Goal: Find contact information: Find contact information

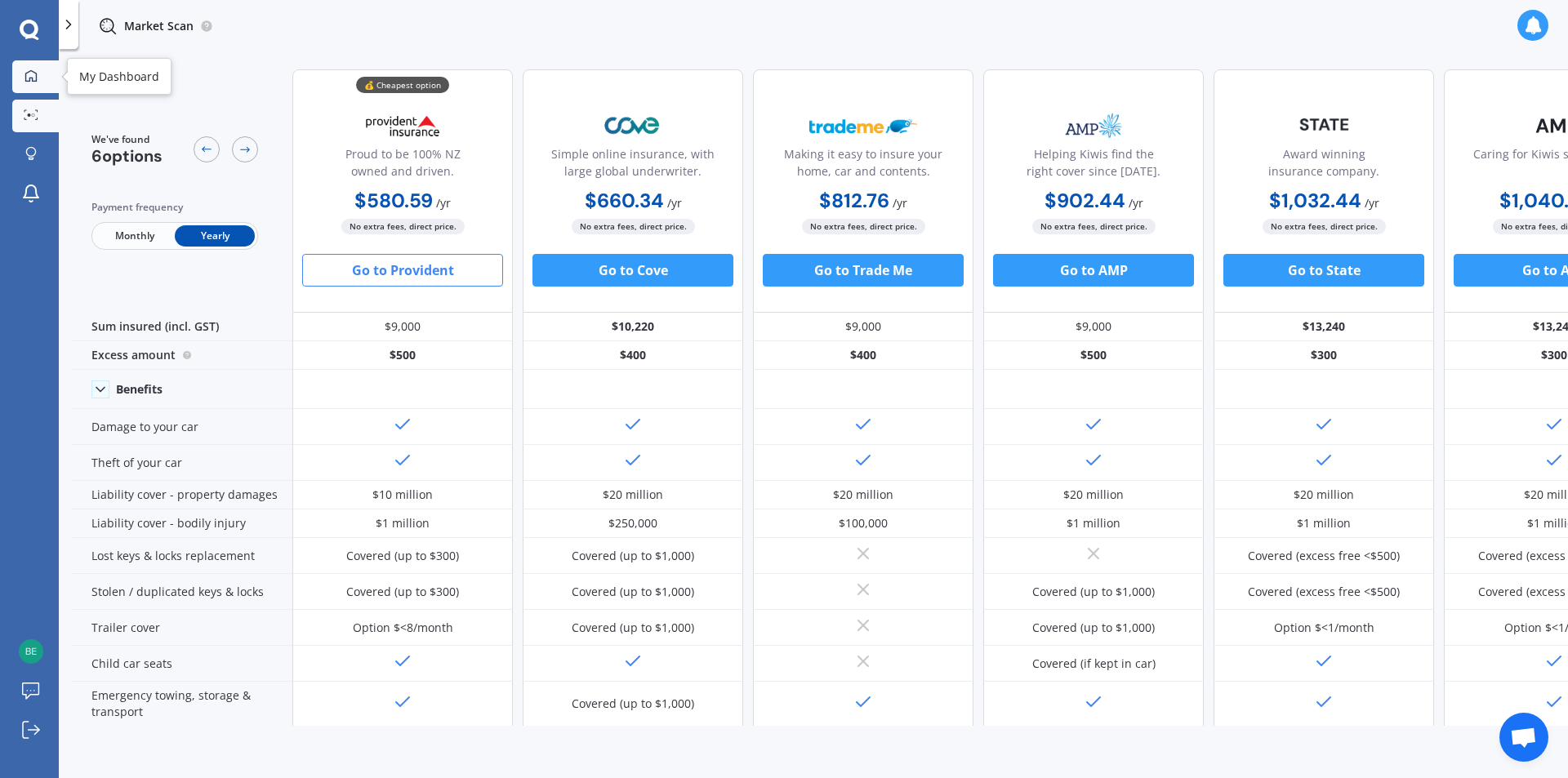
click at [34, 76] on icon at bounding box center [30, 76] width 13 height 13
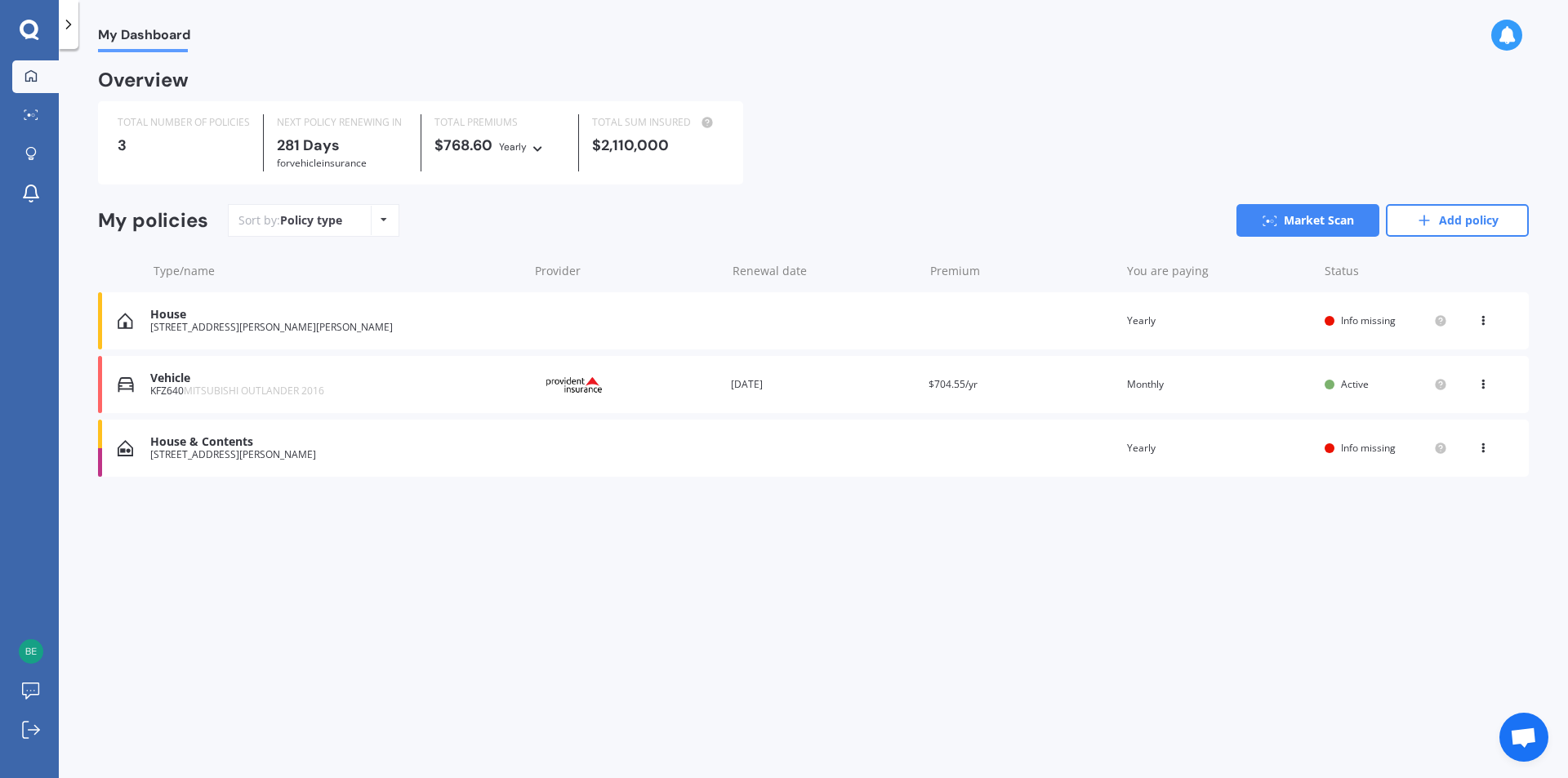
click at [1484, 381] on icon at bounding box center [1484, 381] width 12 height 10
click at [187, 377] on div "Vehicle" at bounding box center [335, 378] width 370 height 14
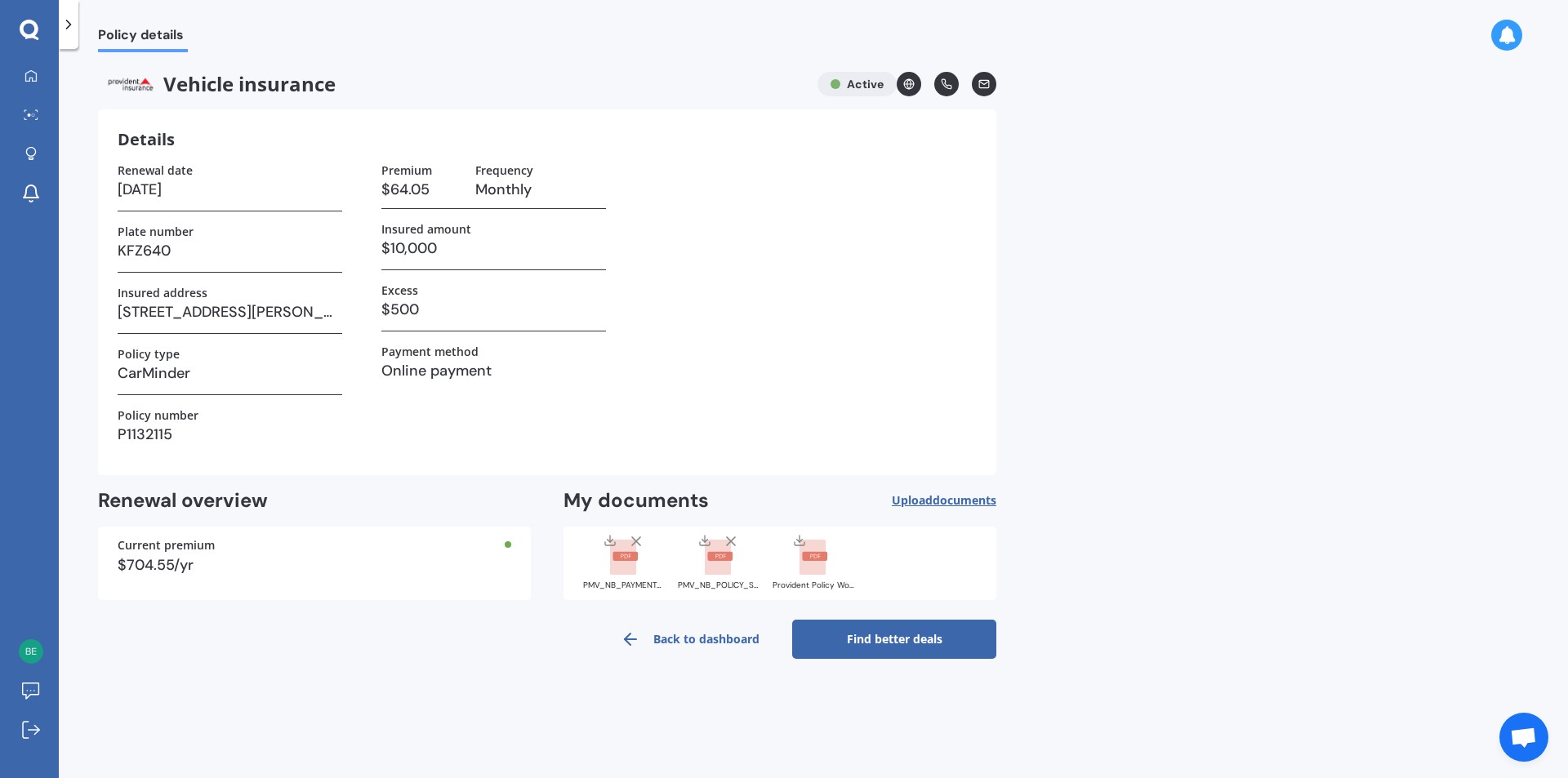
click at [983, 87] on icon at bounding box center [984, 83] width 10 height 8
drag, startPoint x: 120, startPoint y: 437, endPoint x: 195, endPoint y: 433, distance: 75.1
click at [195, 433] on h3 "P1132115" at bounding box center [229, 434] width 224 height 24
copy h3 "P1132115"
click at [63, 39] on div at bounding box center [69, 24] width 19 height 49
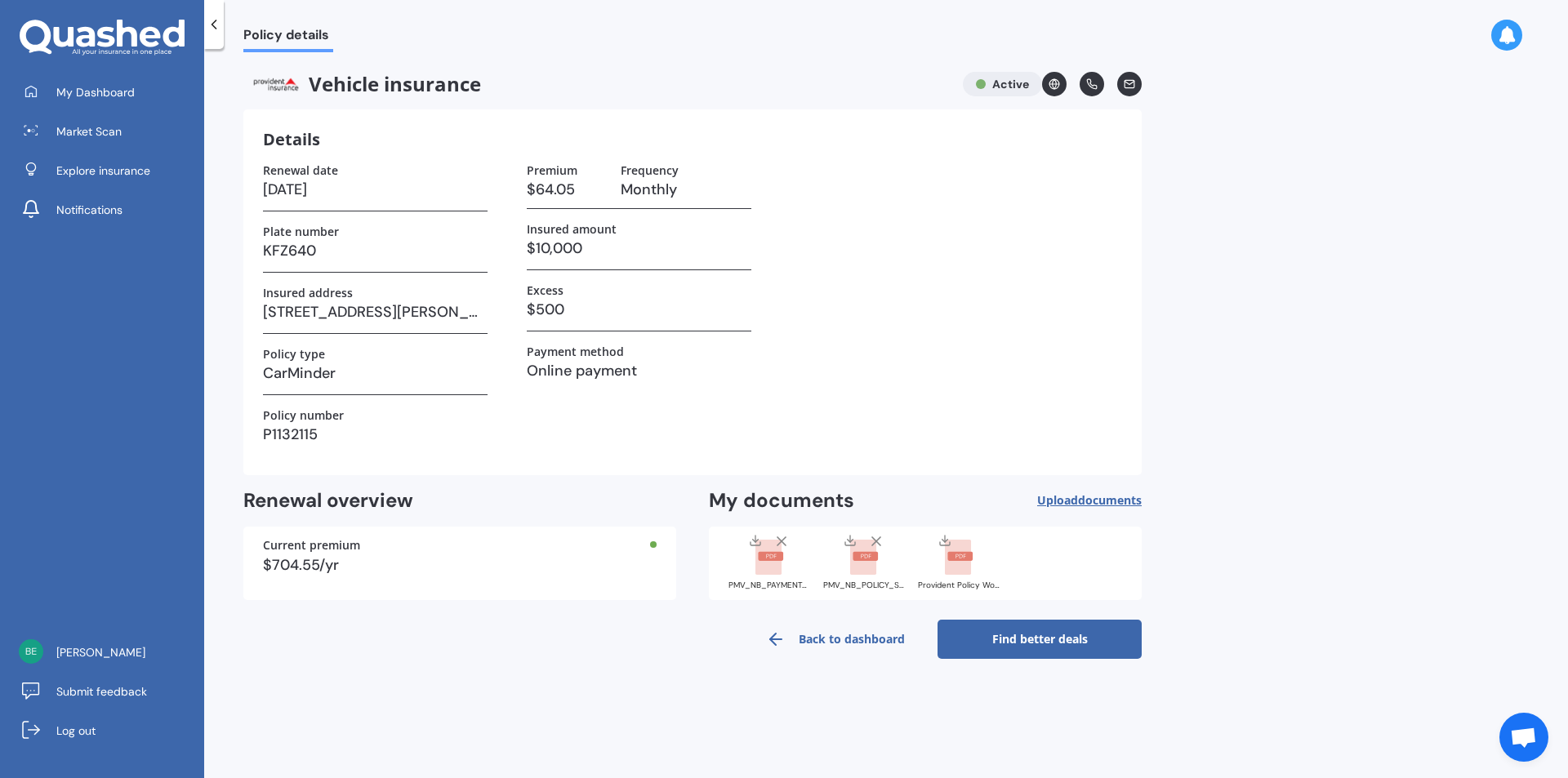
click at [212, 34] on div at bounding box center [213, 24] width 19 height 49
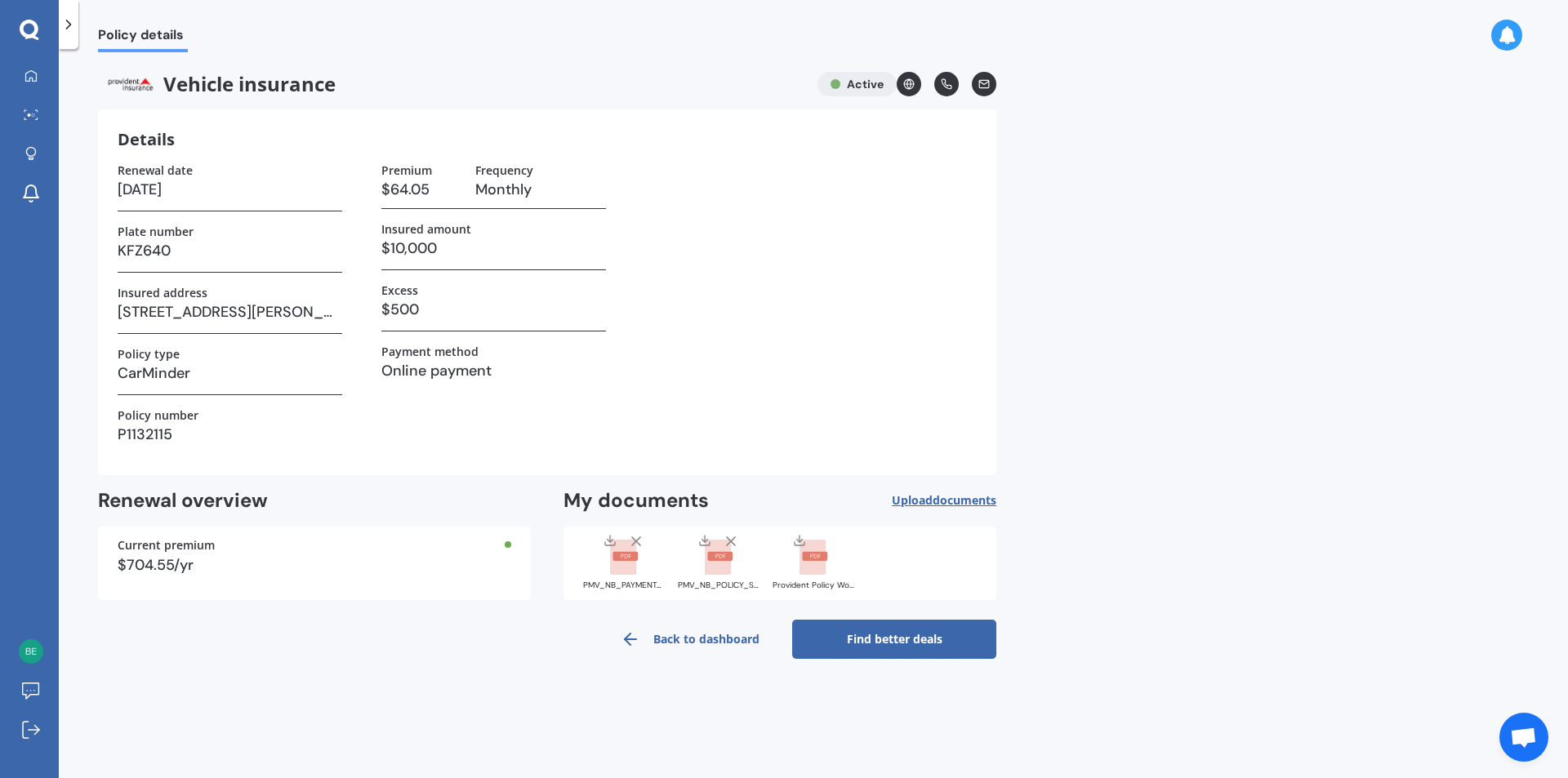
click at [988, 84] on icon at bounding box center [984, 84] width 12 height 12
click at [905, 85] on icon at bounding box center [909, 84] width 12 height 12
drag, startPoint x: 174, startPoint y: 473, endPoint x: 145, endPoint y: 456, distance: 33.6
click at [174, 472] on div "Details Renewal date [DATE] Plate number KFZ640 Insured address [STREET_ADDRESS…" at bounding box center [547, 292] width 898 height 366
drag, startPoint x: 117, startPoint y: 433, endPoint x: 172, endPoint y: 432, distance: 55.0
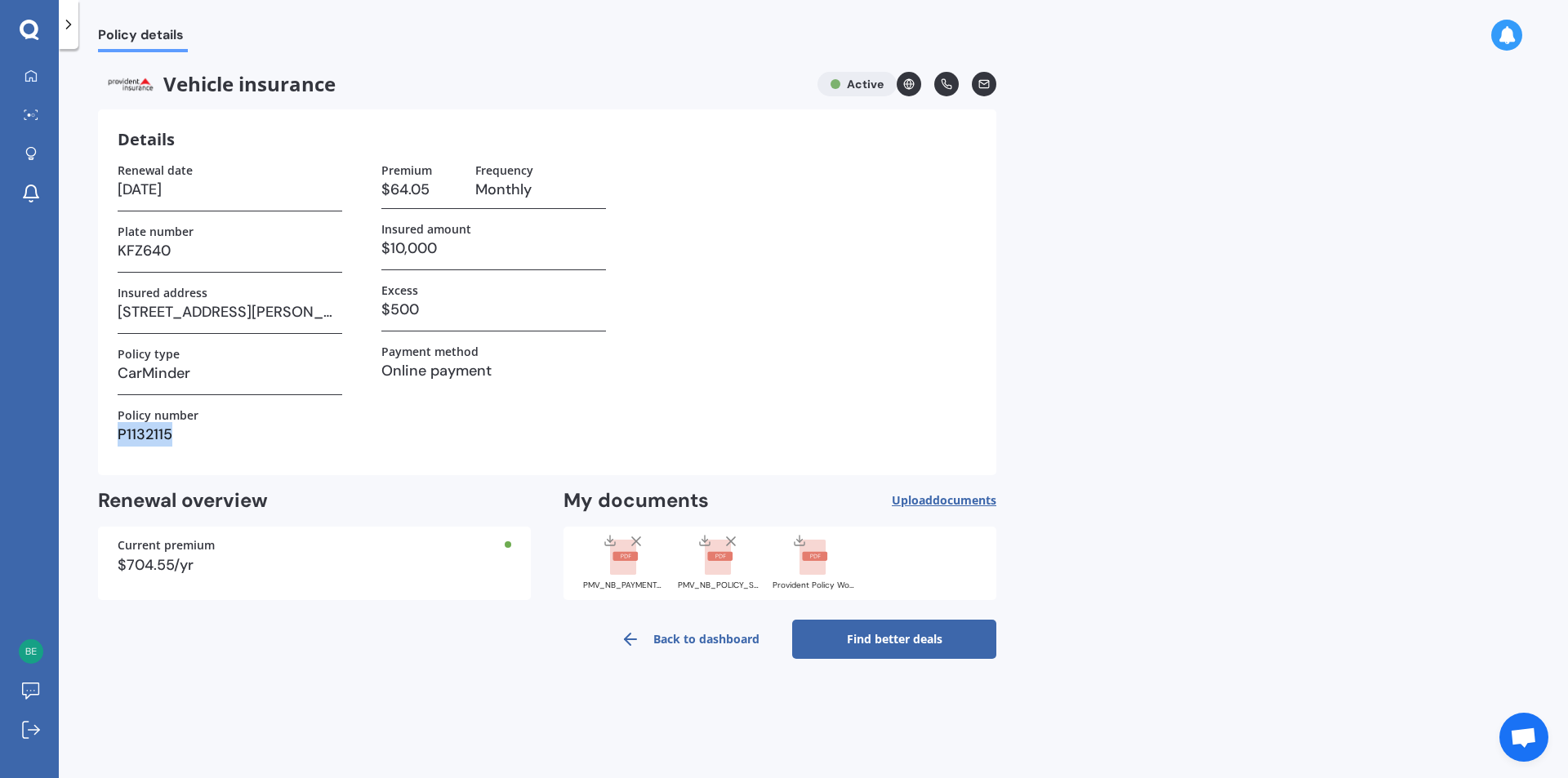
click at [172, 432] on h3 "P1132115" at bounding box center [229, 434] width 224 height 24
copy h3 "P1132115"
